Goal: Navigation & Orientation: Find specific page/section

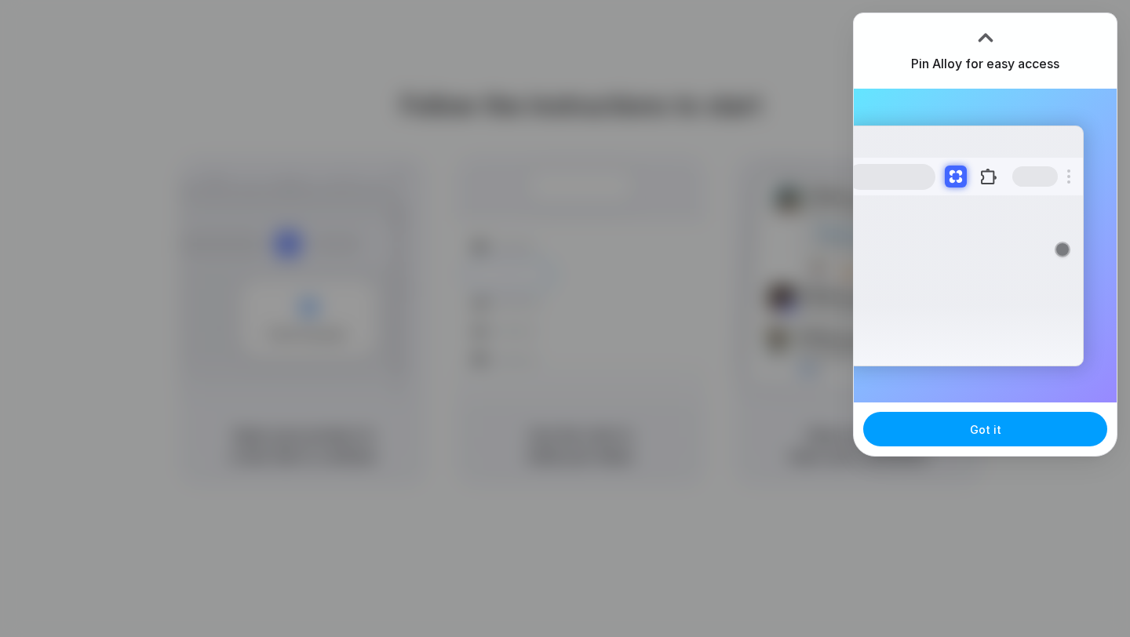
click at [983, 432] on span "Got it" at bounding box center [985, 429] width 31 height 16
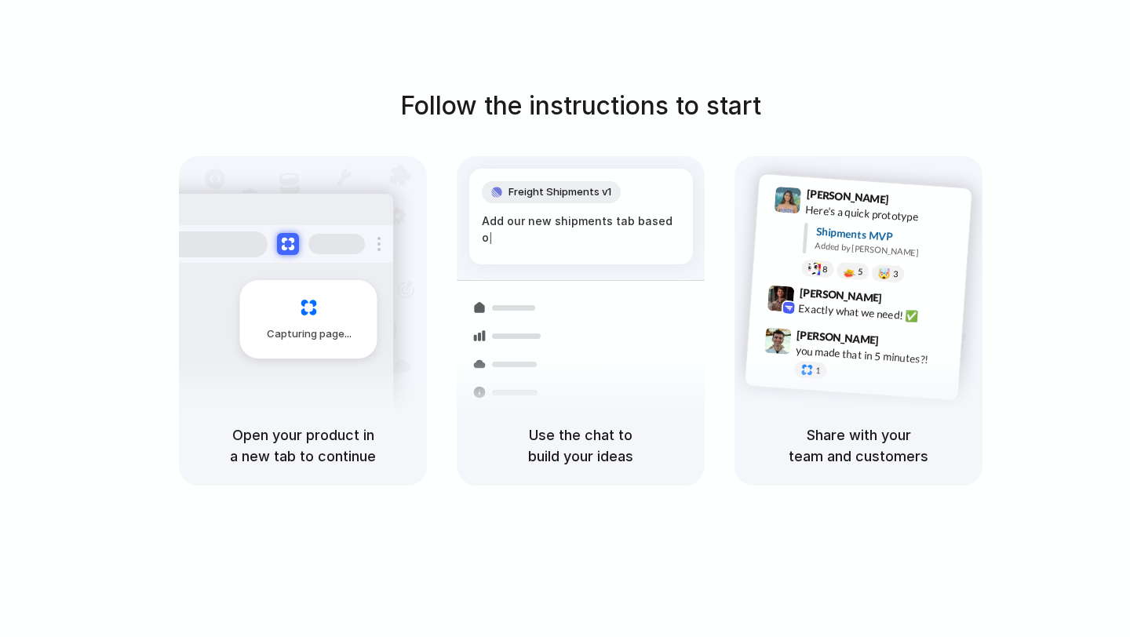
click at [520, 419] on div "Use the chat to build your ideas" at bounding box center [581, 446] width 248 height 80
click at [355, 331] on div "Capturing page" at bounding box center [308, 319] width 137 height 78
click at [670, 319] on div "Container from [GEOGRAPHIC_DATA] 40ft • ETA [DATE] • In transit" at bounding box center [687, 332] width 170 height 46
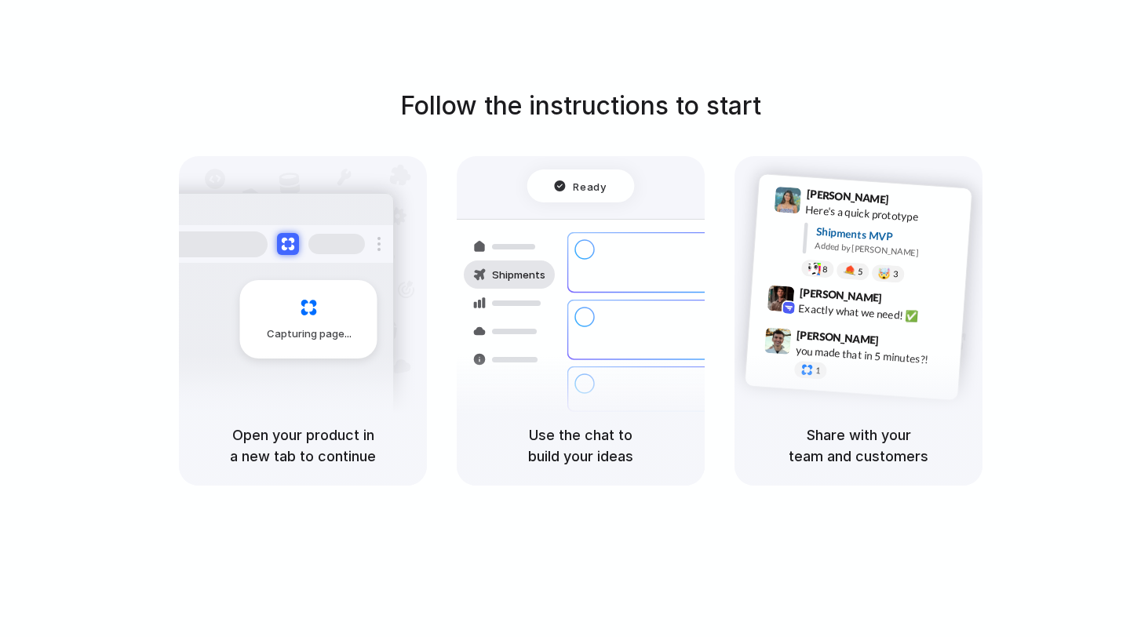
drag, startPoint x: 237, startPoint y: 433, endPoint x: 356, endPoint y: 433, distance: 119.3
click at [356, 433] on h5 "Open your product in a new tab to continue" at bounding box center [303, 446] width 210 height 42
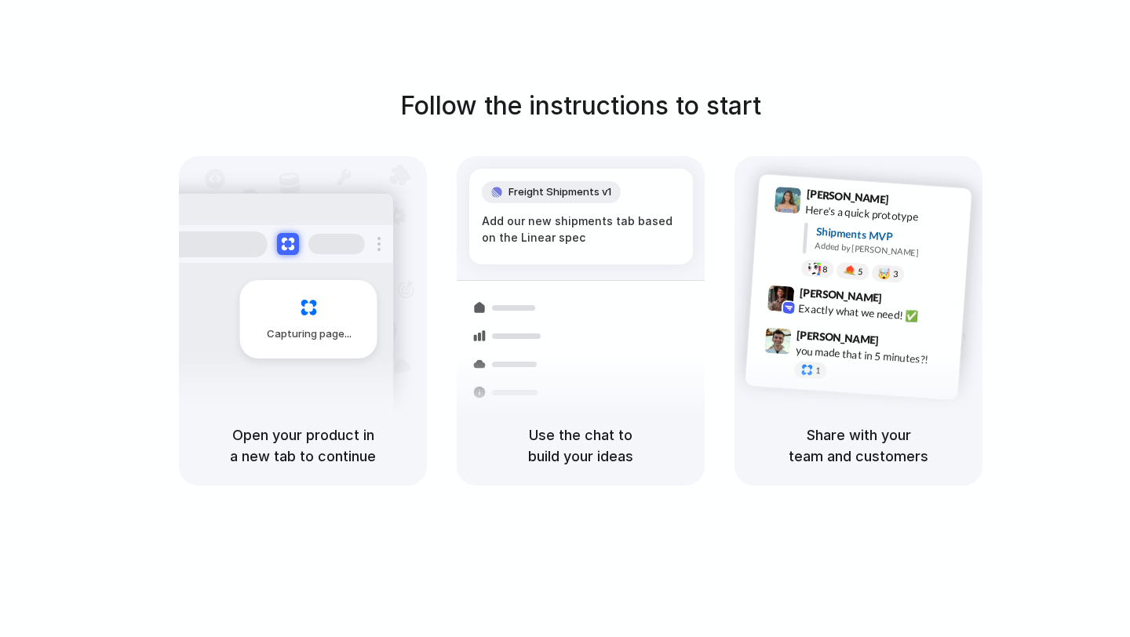
click at [525, 417] on div "Use the chat to build your ideas" at bounding box center [581, 446] width 248 height 80
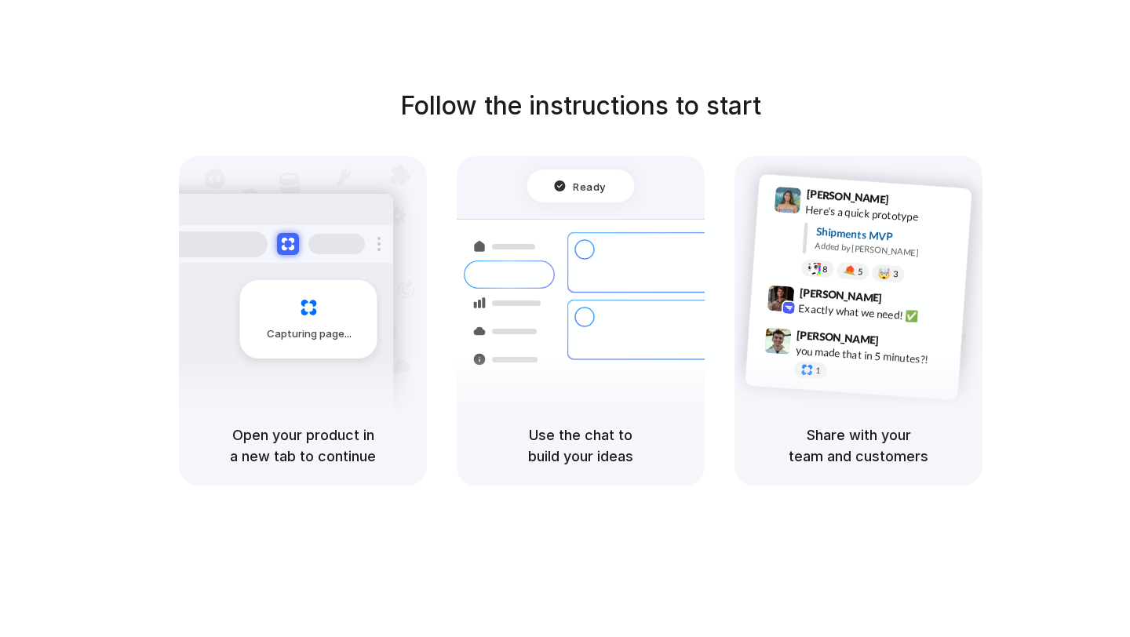
click at [586, 229] on div "Container from [GEOGRAPHIC_DATA] 40ft • ETA [DATE] • In transit Express deliver…" at bounding box center [638, 330] width 166 height 220
click at [586, 178] on span "Ready" at bounding box center [590, 186] width 33 height 16
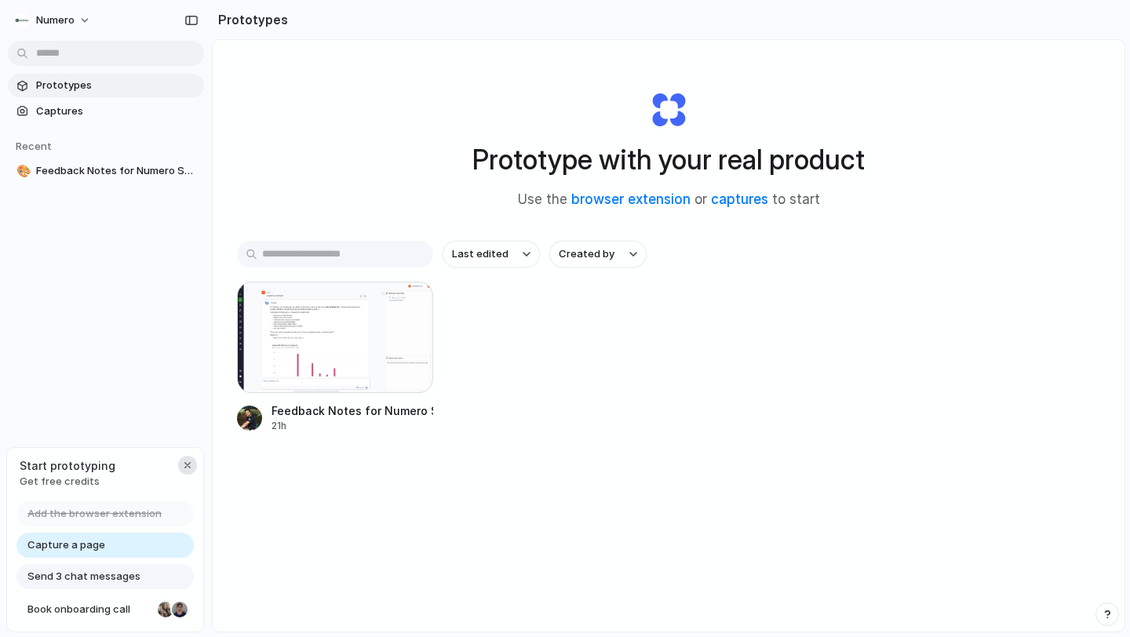
click at [188, 459] on div "button" at bounding box center [187, 465] width 13 height 13
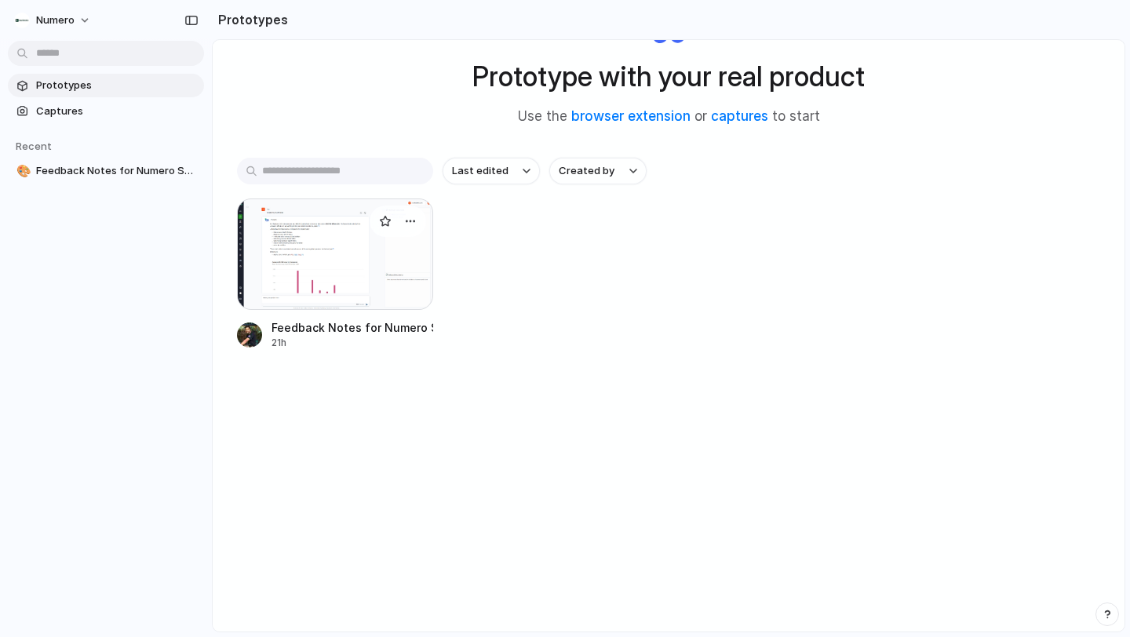
scroll to position [84, 0]
click at [62, 107] on span "Captures" at bounding box center [117, 112] width 162 height 16
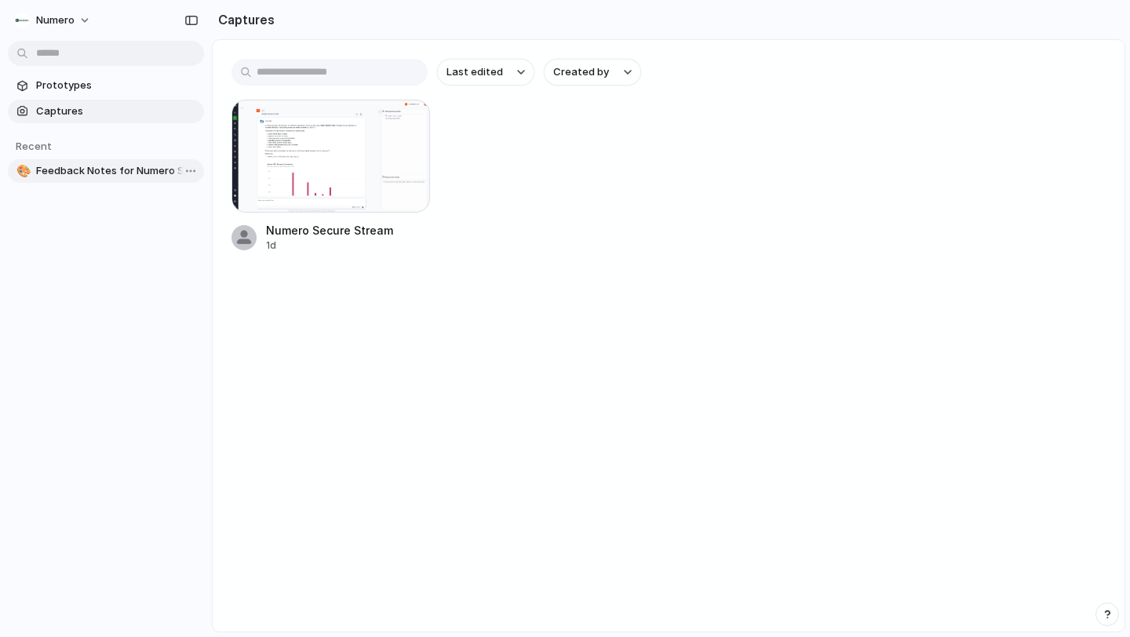
click at [98, 173] on span "Feedback Notes for Numero Secure Stream" at bounding box center [117, 171] width 162 height 16
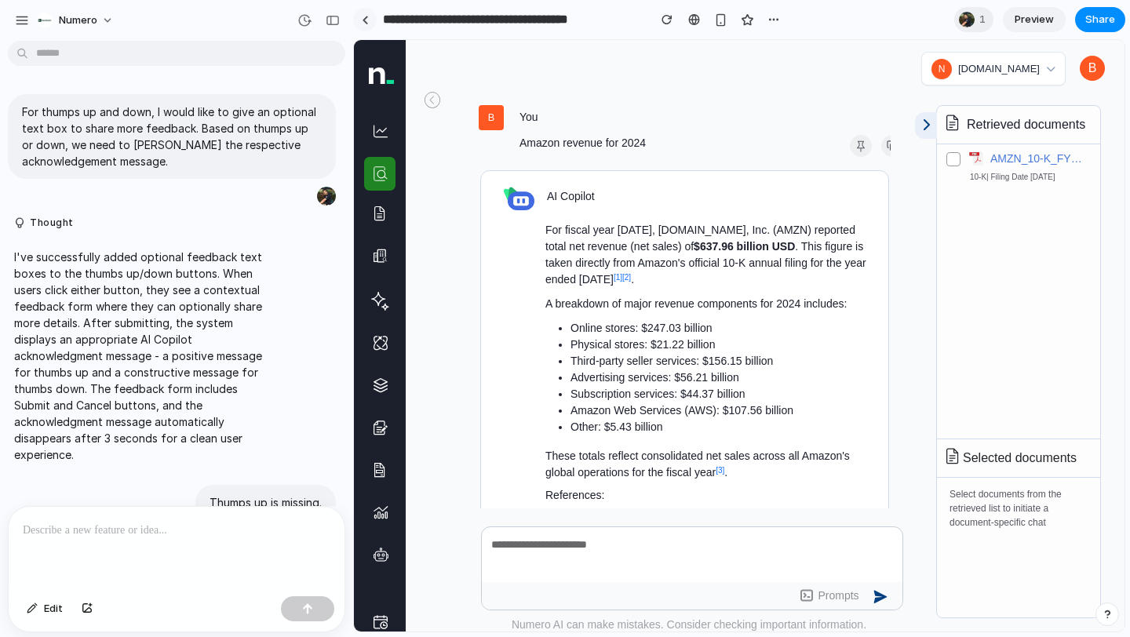
click at [364, 29] on link at bounding box center [365, 20] width 24 height 24
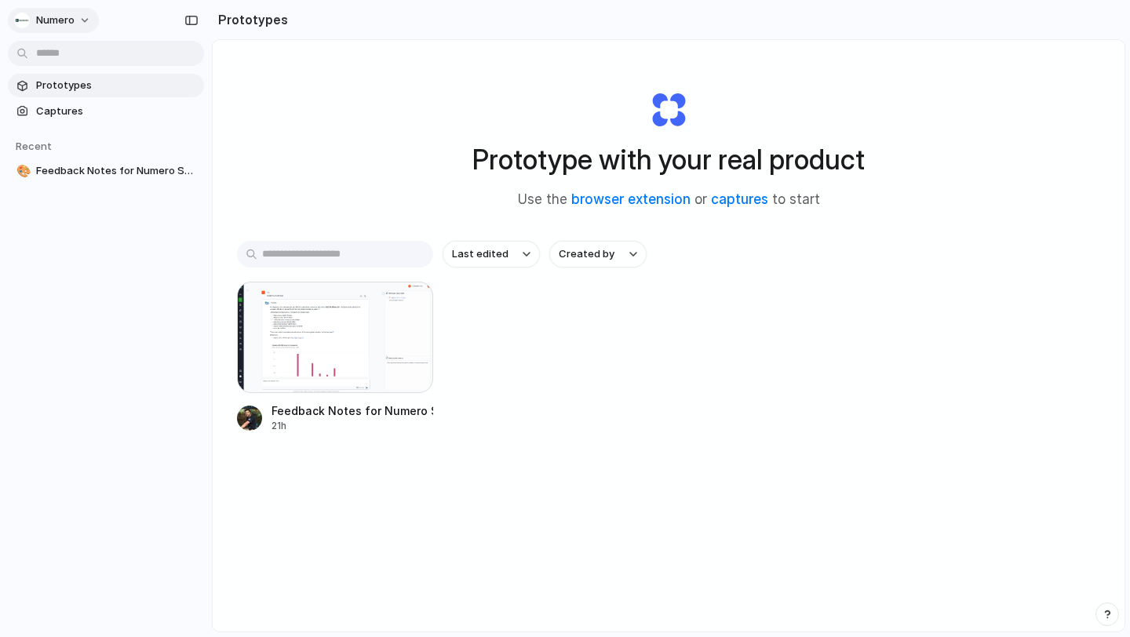
click at [81, 24] on button "Numero" at bounding box center [53, 20] width 91 height 25
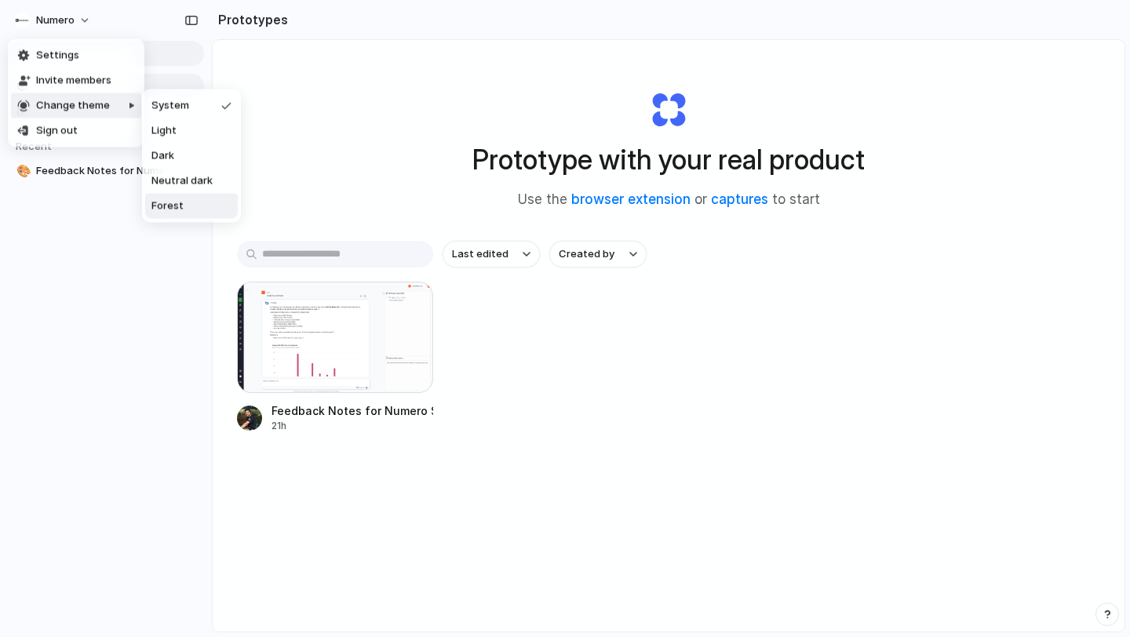
click at [60, 323] on div "Settings Invite members Change theme Sign out" at bounding box center [565, 318] width 1130 height 637
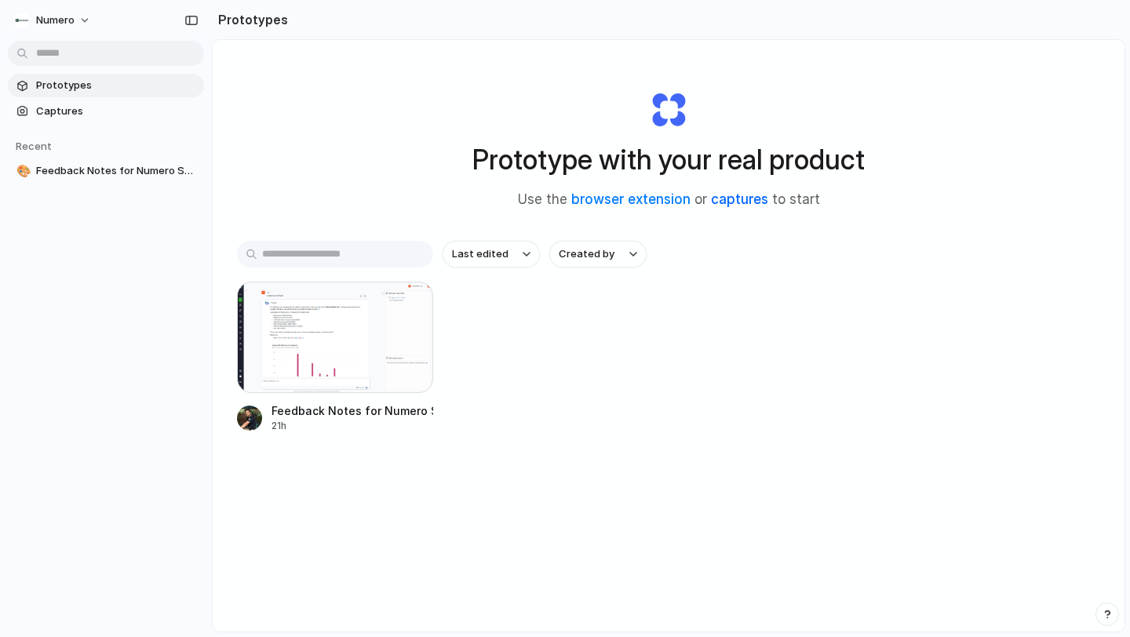
click at [741, 195] on link "captures" at bounding box center [739, 199] width 57 height 16
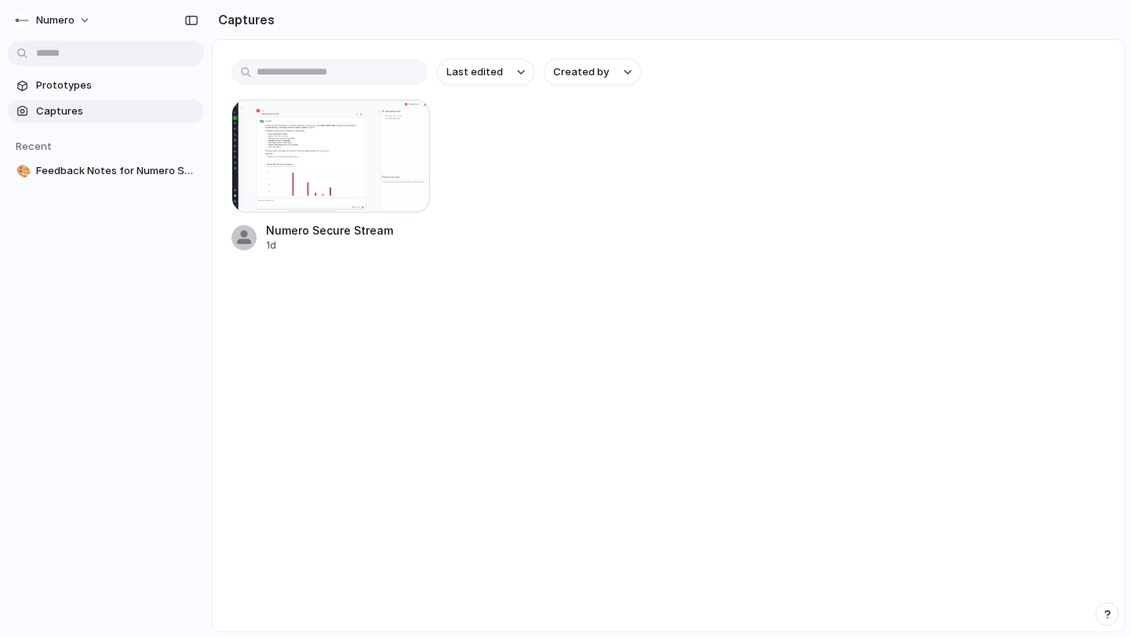
click at [319, 75] on input "text" at bounding box center [329, 72] width 196 height 27
